Goal: Navigation & Orientation: Find specific page/section

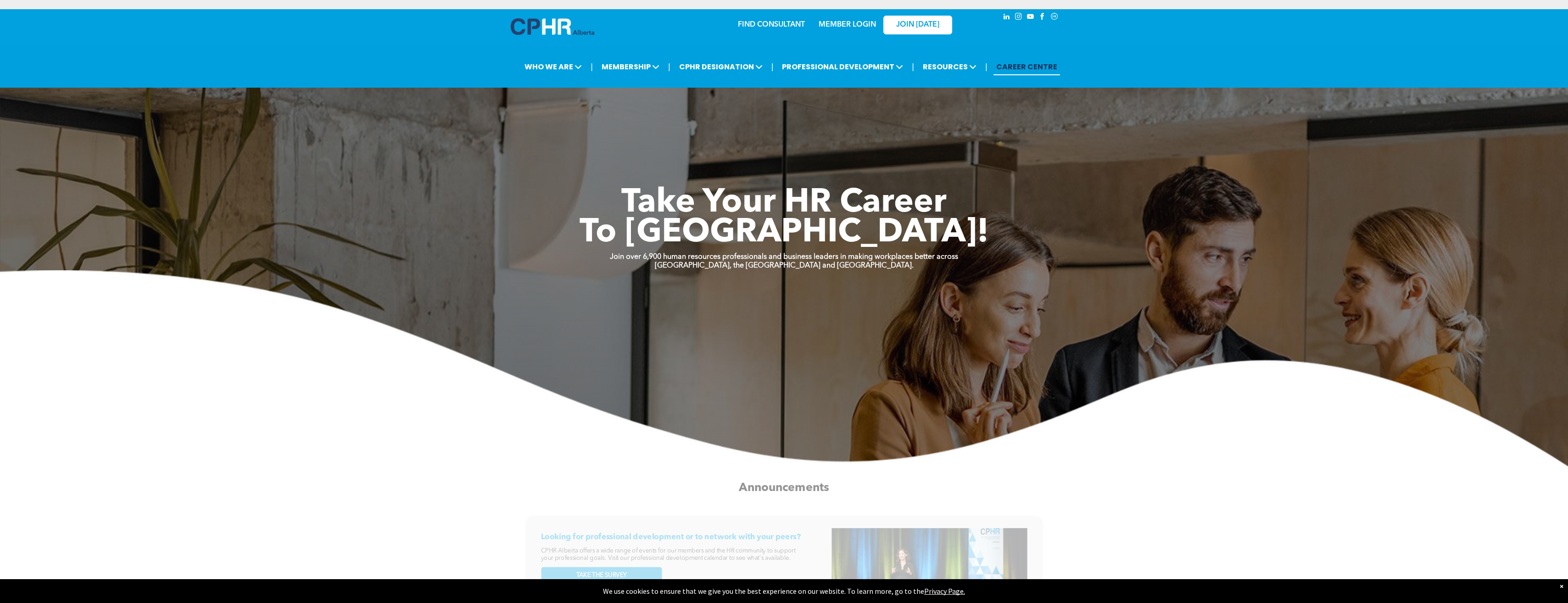
click at [853, 26] on link "MEMBER LOGIN" at bounding box center [847, 25] width 57 height 7
click at [851, 24] on link "MEMBER LOGIN" at bounding box center [847, 25] width 57 height 7
click at [555, 21] on img at bounding box center [552, 26] width 83 height 16
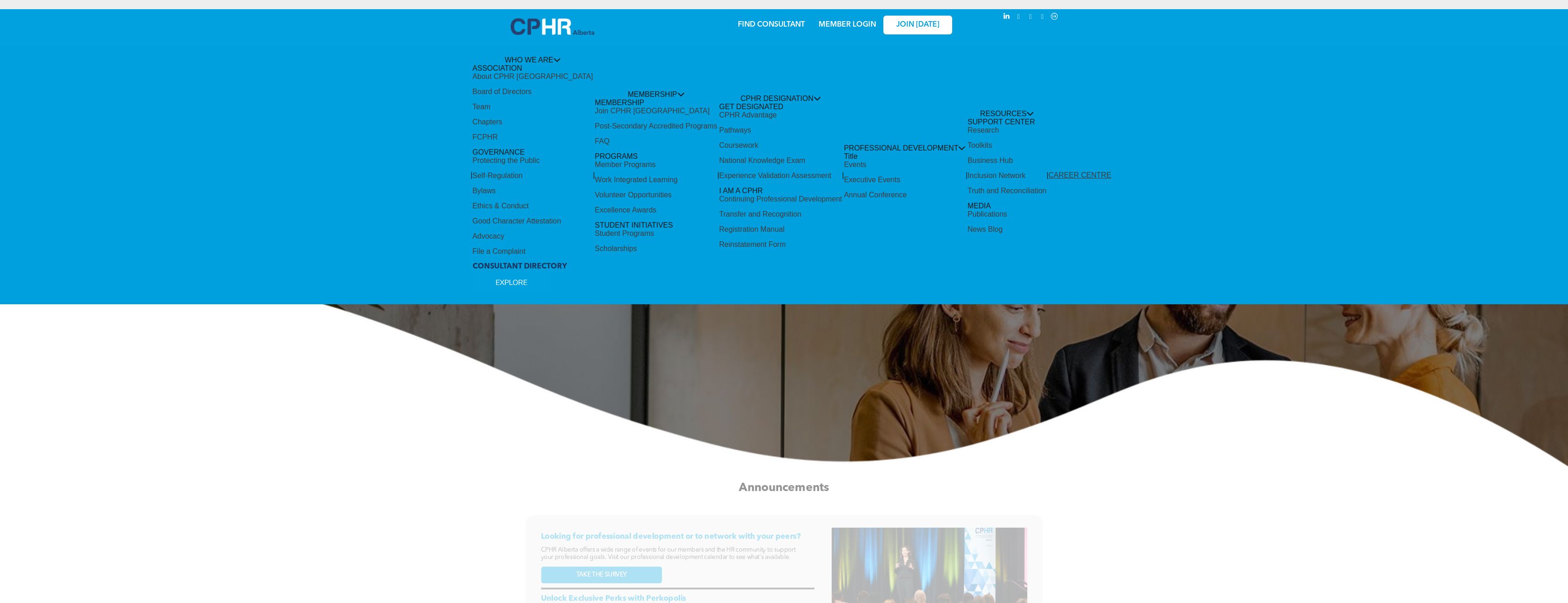
click at [856, 23] on link "MEMBER LOGIN" at bounding box center [847, 25] width 57 height 7
